Goal: Task Accomplishment & Management: Use online tool/utility

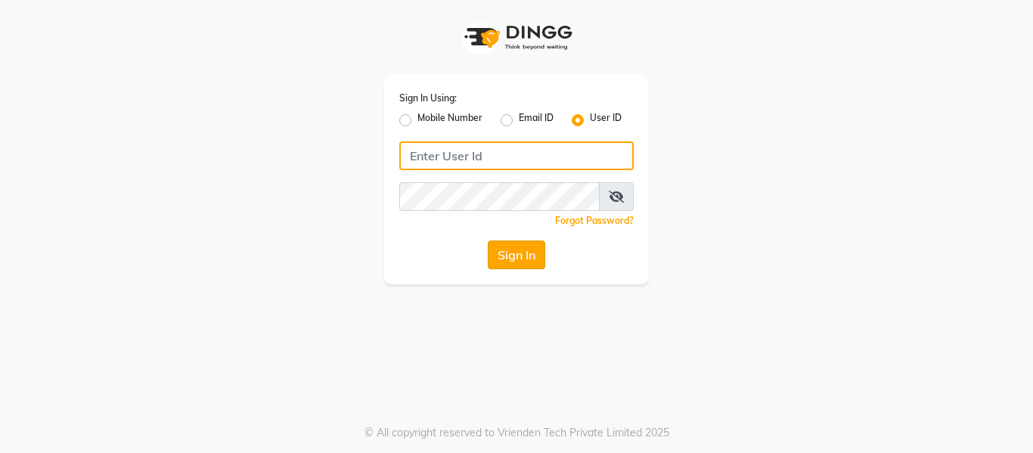
type input "e3904-01"
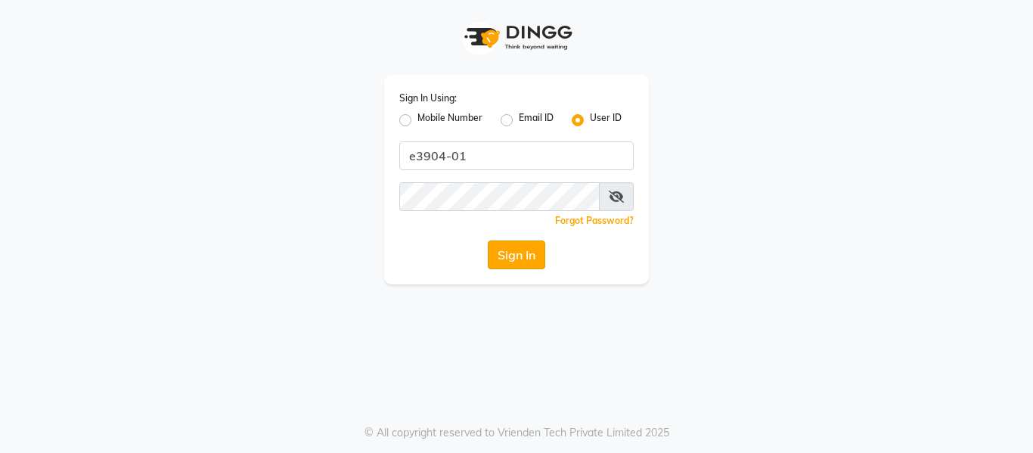
click at [517, 244] on button "Sign In" at bounding box center [516, 254] width 57 height 29
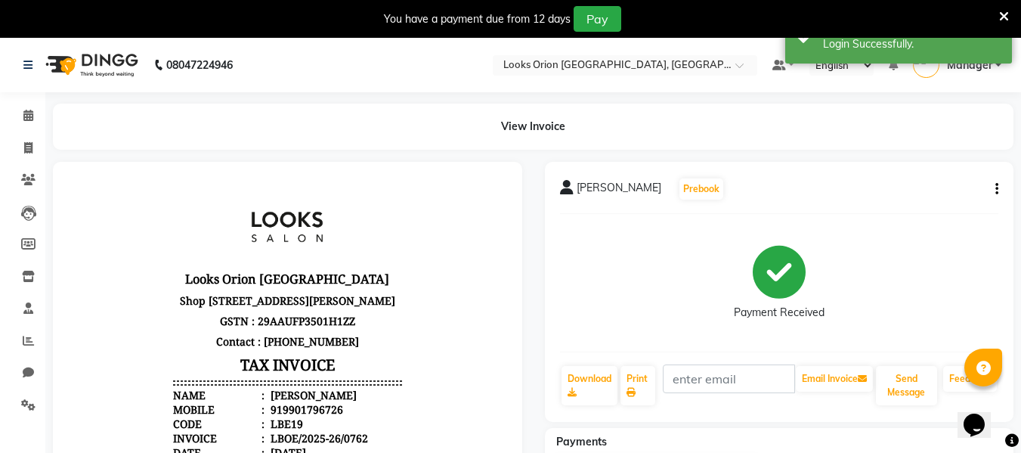
click at [23, 67] on div "08047224946" at bounding box center [128, 65] width 232 height 42
click at [28, 64] on icon at bounding box center [27, 65] width 9 height 11
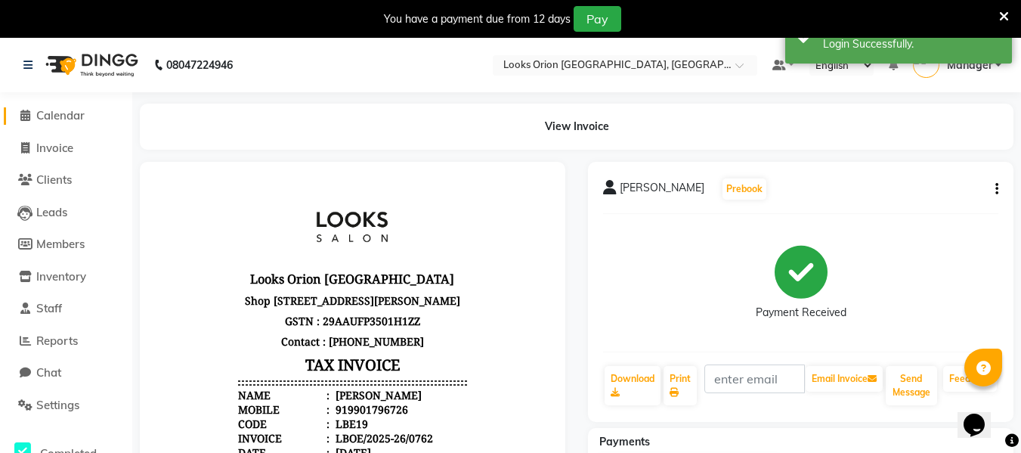
click at [21, 114] on icon at bounding box center [25, 115] width 10 height 11
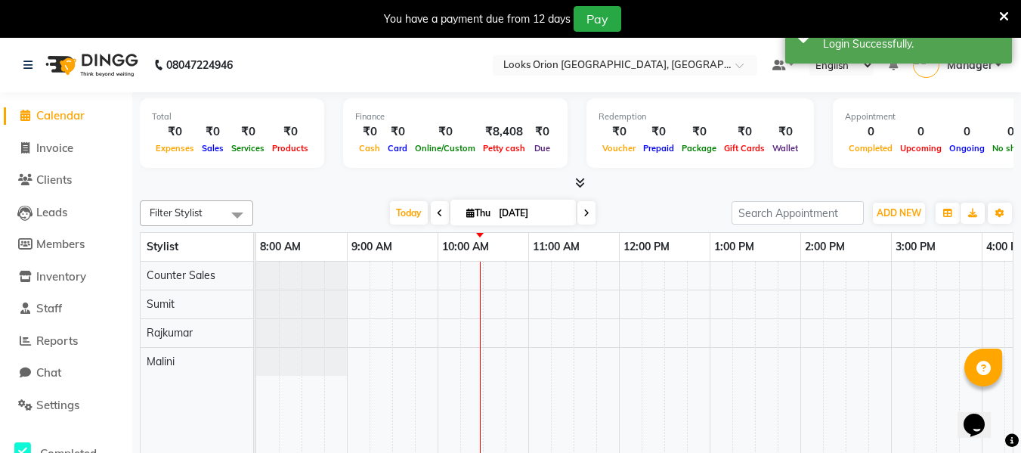
click at [40, 89] on nav "08047224946 Select Location × Looks Orion [GEOGRAPHIC_DATA], [GEOGRAPHIC_DATA] …" at bounding box center [510, 65] width 1021 height 54
click at [305, 72] on nav "08047224946 Select Location × Looks Orion [GEOGRAPHIC_DATA], [GEOGRAPHIC_DATA] …" at bounding box center [510, 65] width 1021 height 54
